Goal: Information Seeking & Learning: Learn about a topic

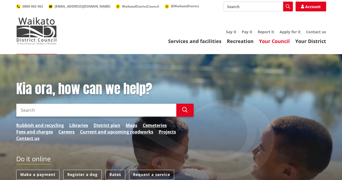
click at [271, 42] on link "Your Council" at bounding box center [274, 41] width 31 height 6
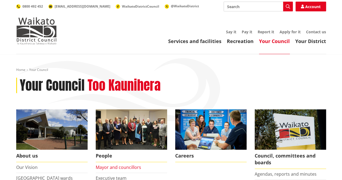
click at [133, 166] on link "Mayor and councillors" at bounding box center [118, 167] width 45 height 6
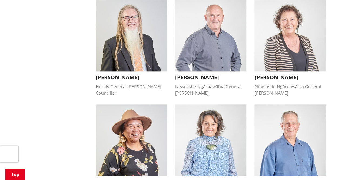
scroll to position [54, 0]
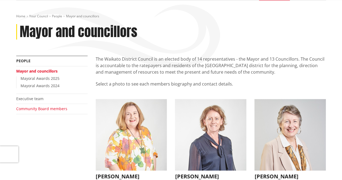
click at [54, 109] on link "Community Board members" at bounding box center [41, 108] width 51 height 5
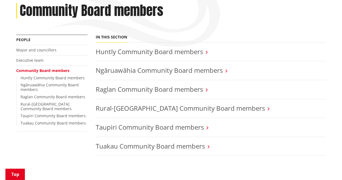
scroll to position [77, 0]
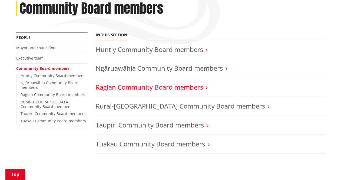
click at [197, 85] on link "Raglan Community Board members" at bounding box center [149, 87] width 107 height 9
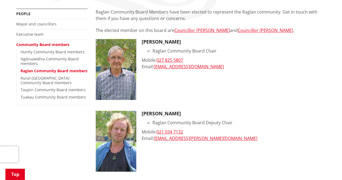
scroll to position [102, 0]
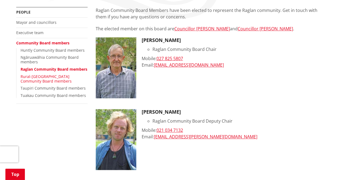
click at [34, 76] on link "Rural-[GEOGRAPHIC_DATA] Community Board members" at bounding box center [46, 79] width 51 height 10
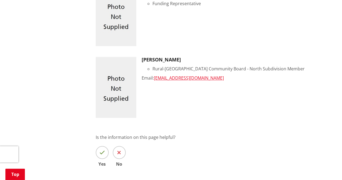
scroll to position [371, 0]
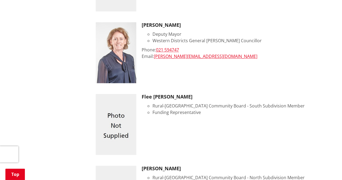
scroll to position [268, 0]
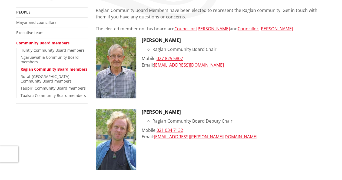
scroll to position [102, 0]
click at [48, 21] on link "Mayor and councillors" at bounding box center [36, 22] width 40 height 5
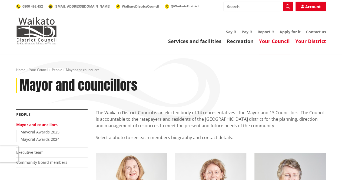
click at [306, 44] on link "Your District" at bounding box center [311, 41] width 31 height 6
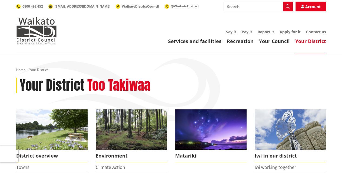
click at [273, 45] on header "Toggle search Toggle navigation Services and facilities Recreation Your Council…" at bounding box center [171, 27] width 342 height 54
click at [277, 40] on link "Your Council" at bounding box center [274, 41] width 31 height 6
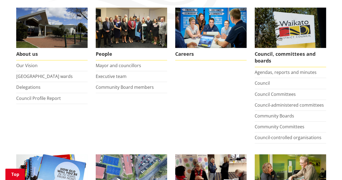
scroll to position [103, 0]
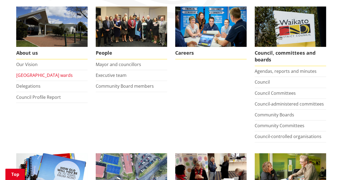
click at [50, 76] on link "[GEOGRAPHIC_DATA] wards" at bounding box center [44, 75] width 57 height 6
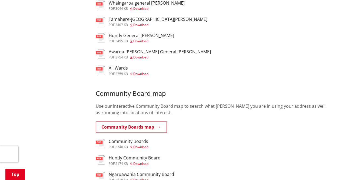
scroll to position [361, 0]
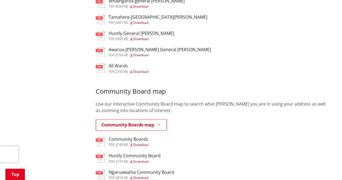
click at [123, 63] on h3 "All Wards" at bounding box center [129, 65] width 40 height 5
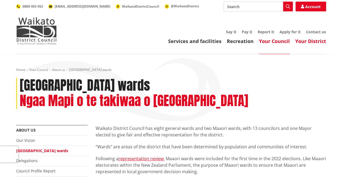
click at [310, 39] on link "Your District" at bounding box center [311, 41] width 31 height 6
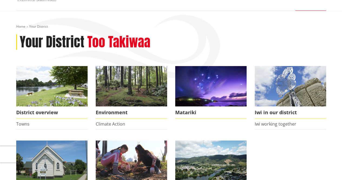
scroll to position [40, 0]
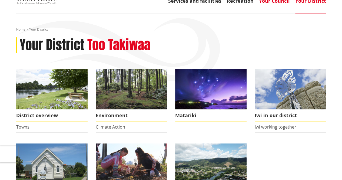
click at [279, 3] on link "Your Council" at bounding box center [274, 1] width 31 height 6
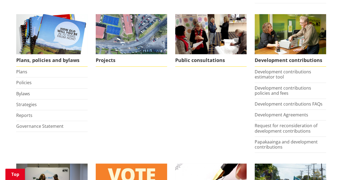
scroll to position [243, 0]
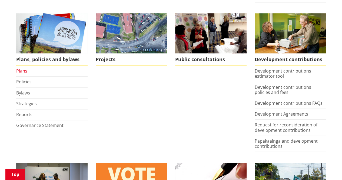
click at [23, 69] on link "Plans" at bounding box center [21, 71] width 11 height 6
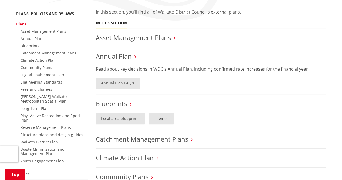
scroll to position [104, 0]
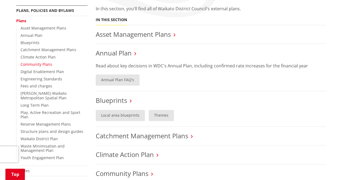
click at [37, 63] on link "Community Plans" at bounding box center [37, 64] width 32 height 5
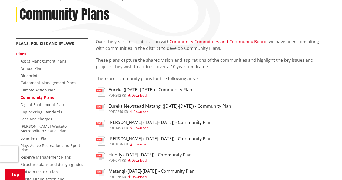
scroll to position [69, 0]
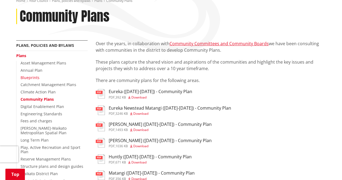
click at [33, 76] on link "Blueprints" at bounding box center [30, 77] width 19 height 5
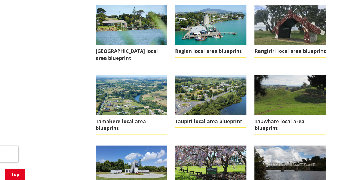
scroll to position [565, 0]
